Goal: Task Accomplishment & Management: Manage account settings

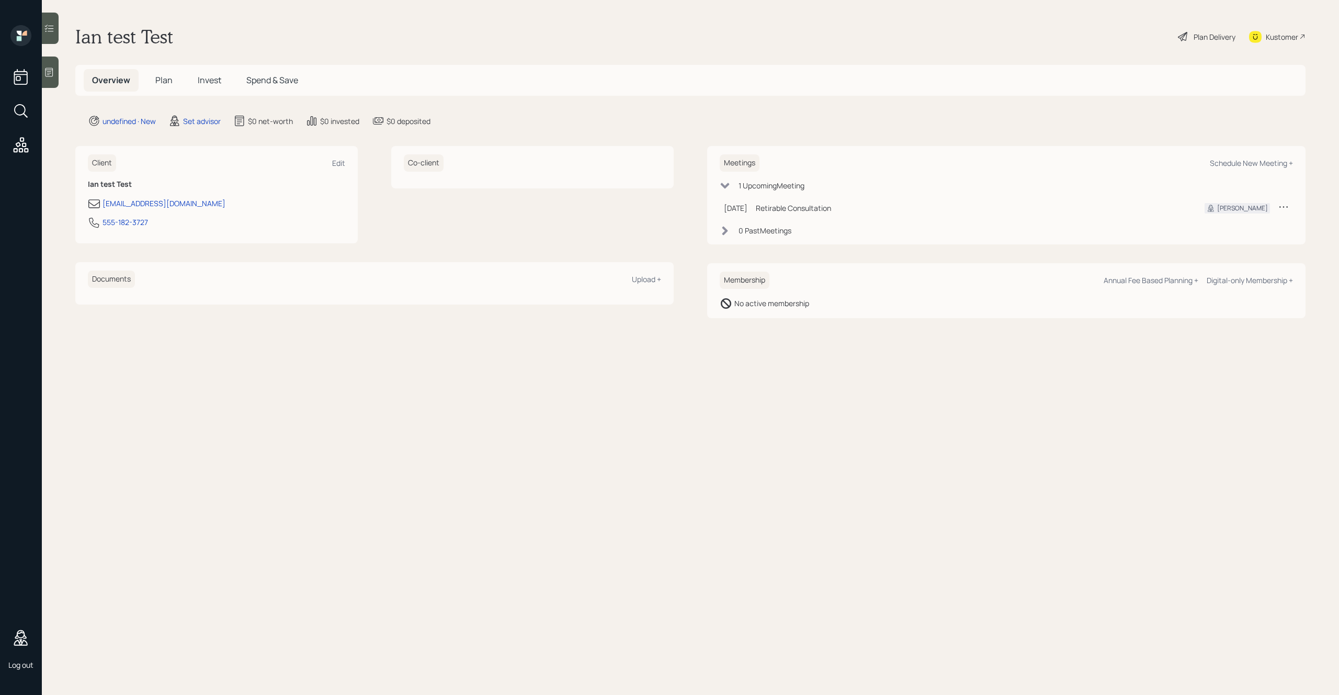
click at [1285, 205] on icon at bounding box center [1284, 206] width 10 height 10
click at [1225, 234] on div "Cancel" at bounding box center [1251, 237] width 75 height 10
click at [137, 122] on div "undefined · New" at bounding box center [129, 121] width 53 height 11
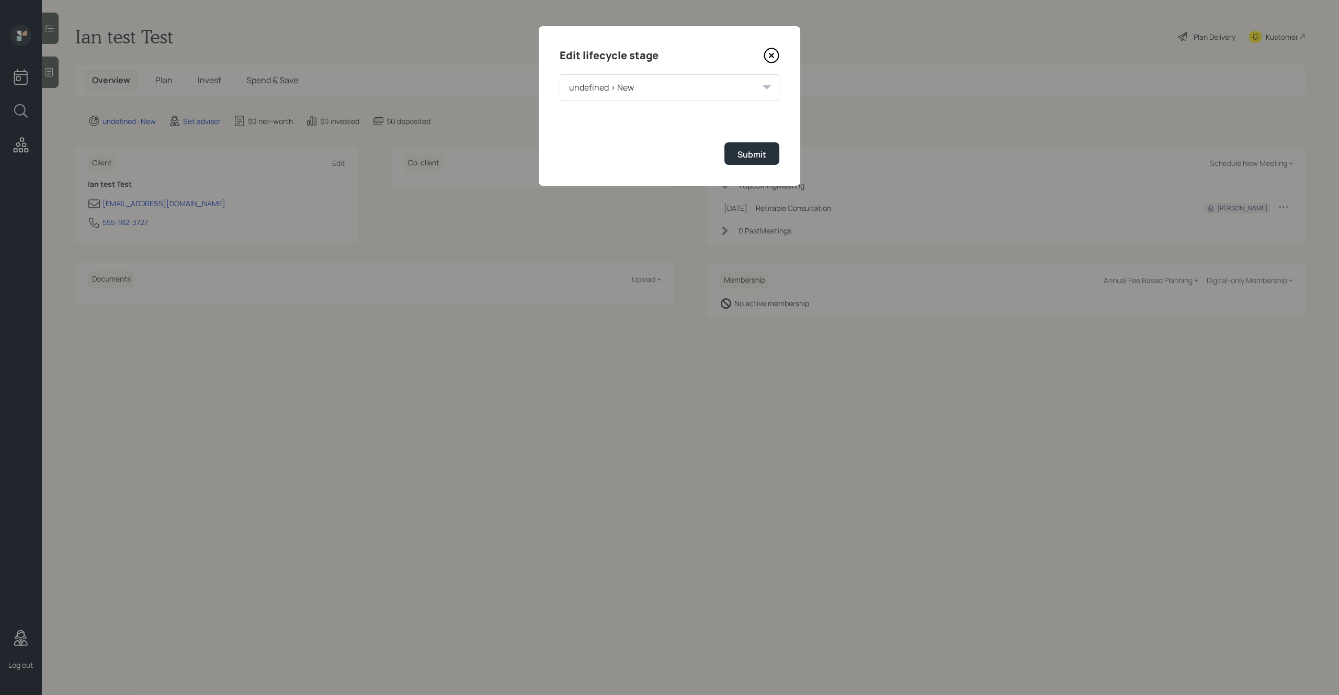
click at [639, 94] on div "undefined > New" at bounding box center [670, 87] width 220 height 26
click at [600, 118] on div "> Prospect" at bounding box center [669, 116] width 219 height 25
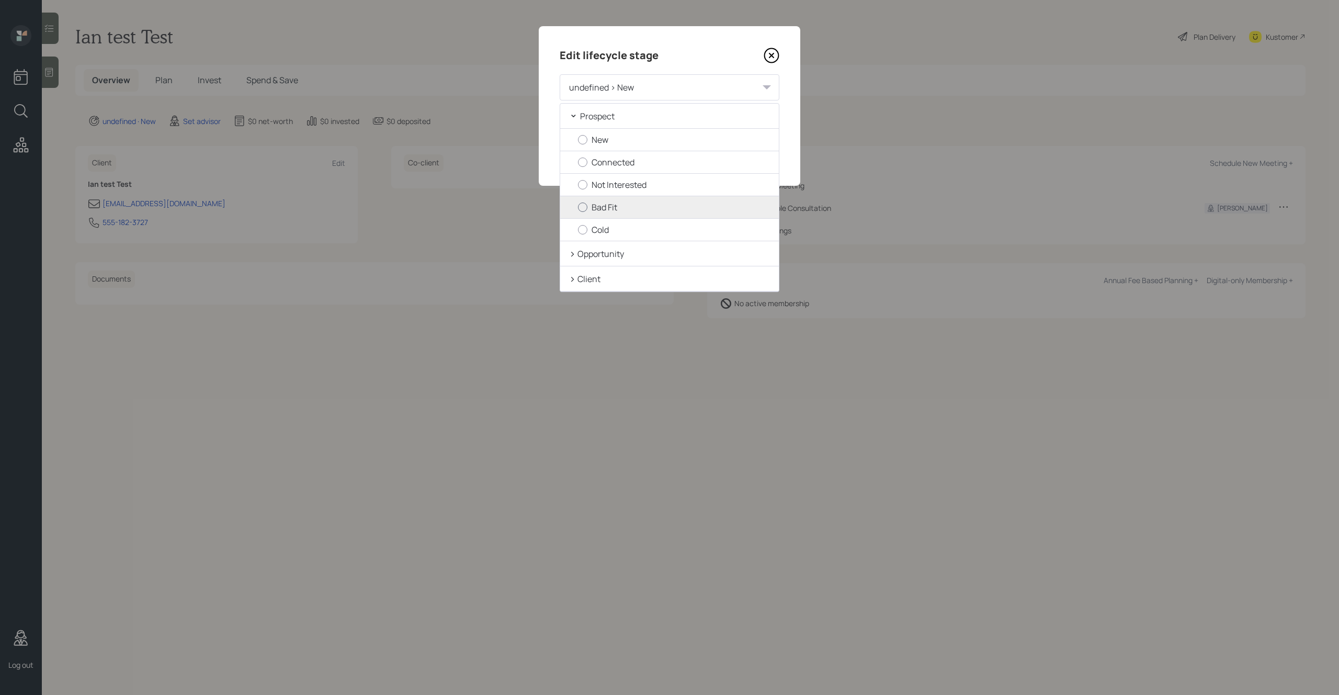
click at [605, 203] on label "Bad Fit" at bounding box center [674, 207] width 192 height 12
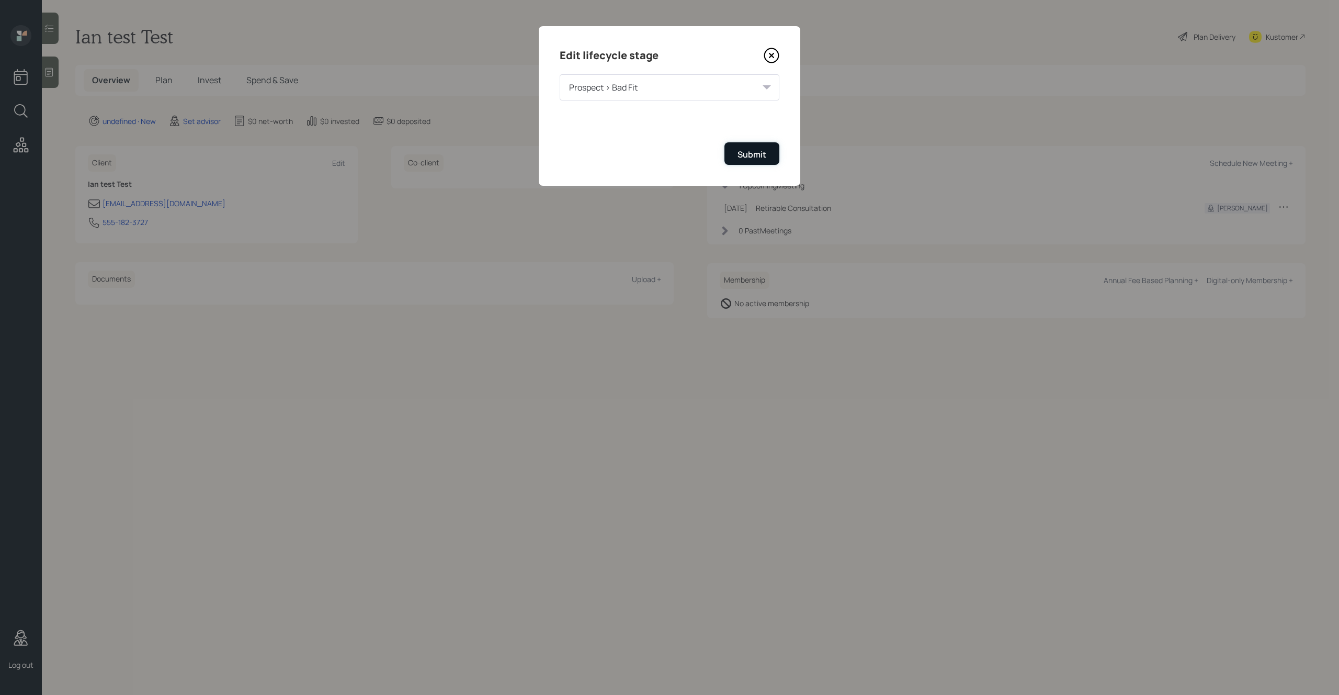
click at [745, 159] on div "Submit" at bounding box center [752, 155] width 29 height 12
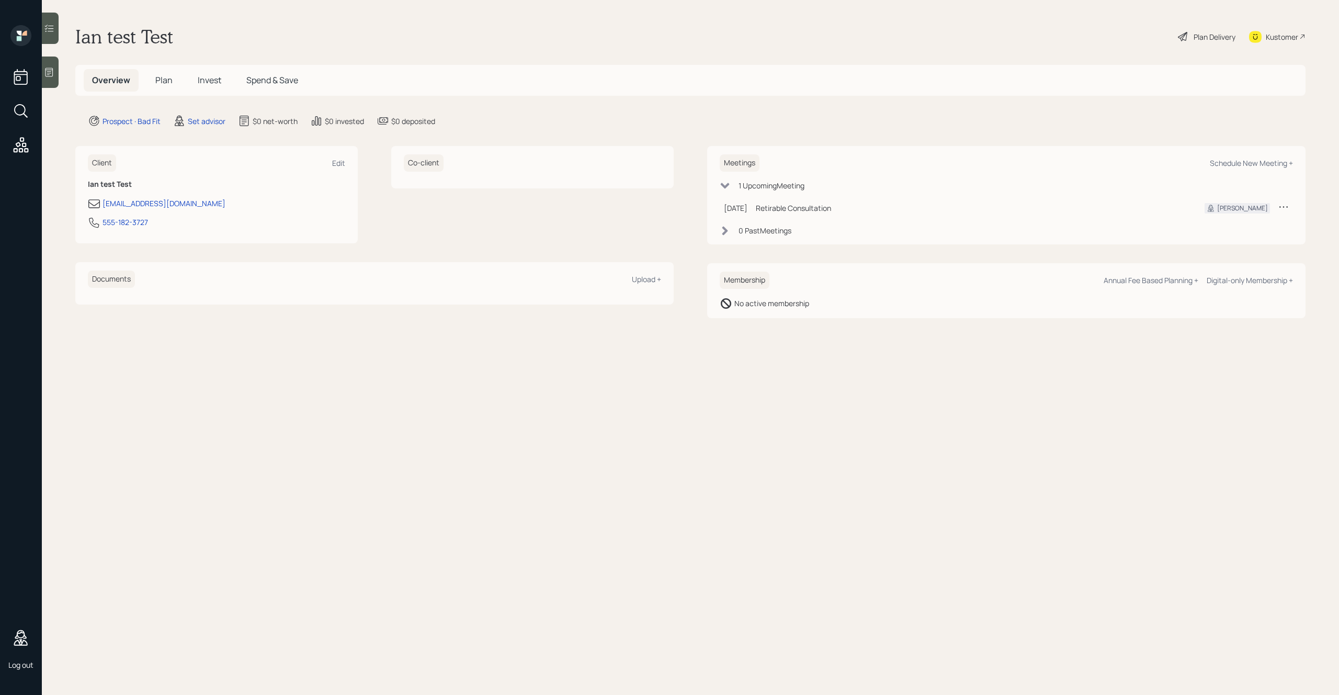
click at [953, 7] on main "[PERSON_NAME] test Test Plan Delivery Kustomer Overview Plan Invest Spend & Sav…" at bounding box center [690, 347] width 1297 height 695
